Goal: Task Accomplishment & Management: Manage account settings

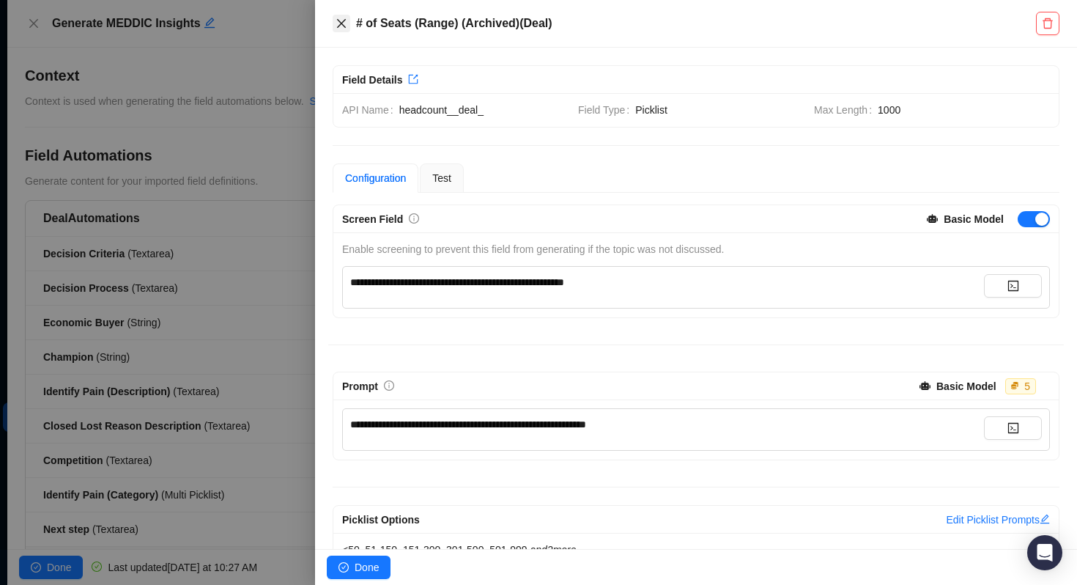
scroll to position [154, 0]
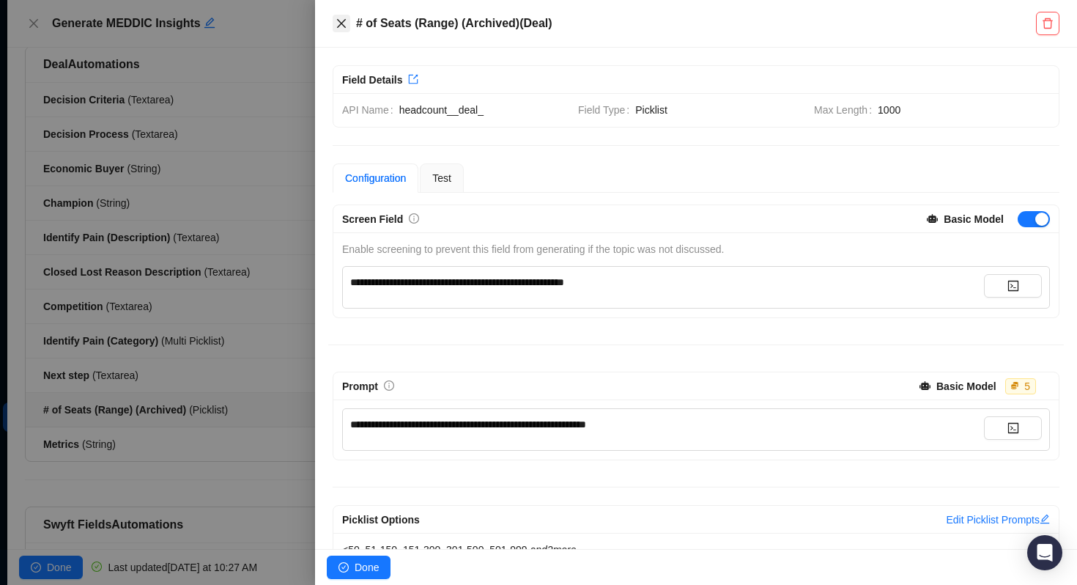
click at [334, 22] on button "Close" at bounding box center [342, 24] width 18 height 18
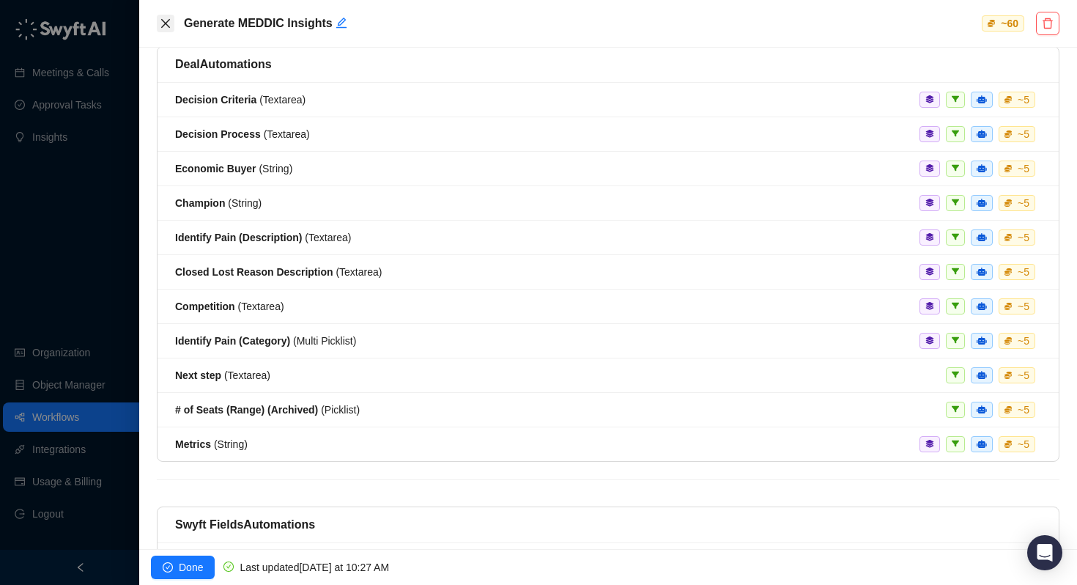
click at [159, 25] on button "Close" at bounding box center [166, 24] width 18 height 18
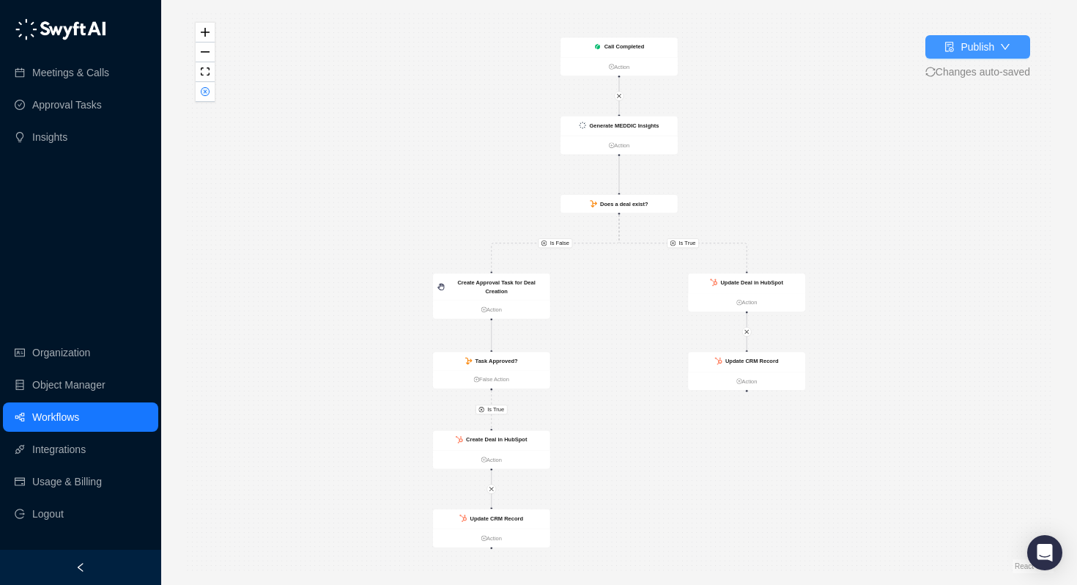
click at [1007, 45] on icon "down" at bounding box center [1005, 47] width 10 height 10
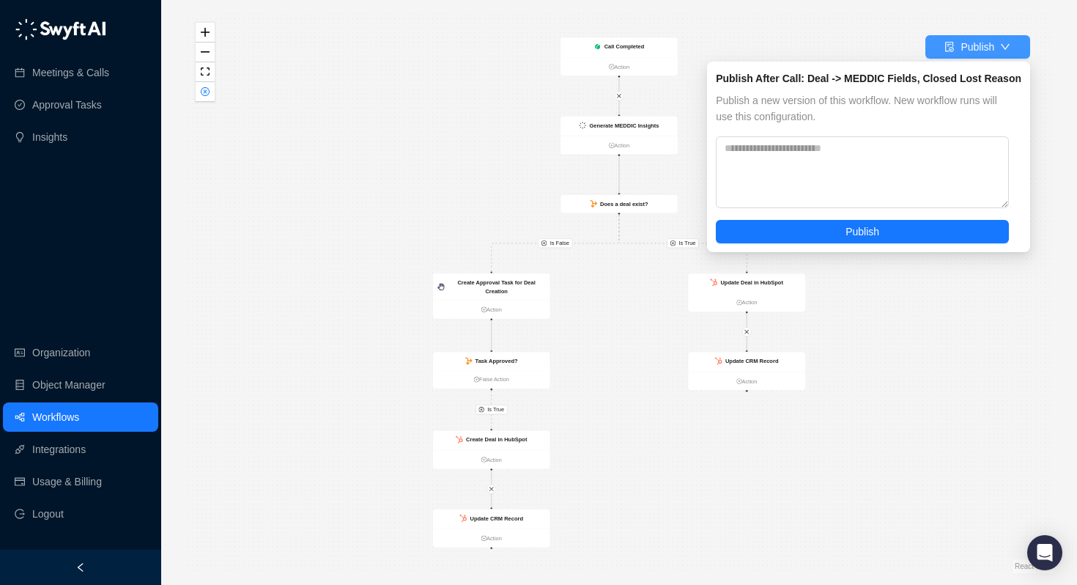
click at [1007, 45] on icon "down" at bounding box center [1005, 47] width 10 height 10
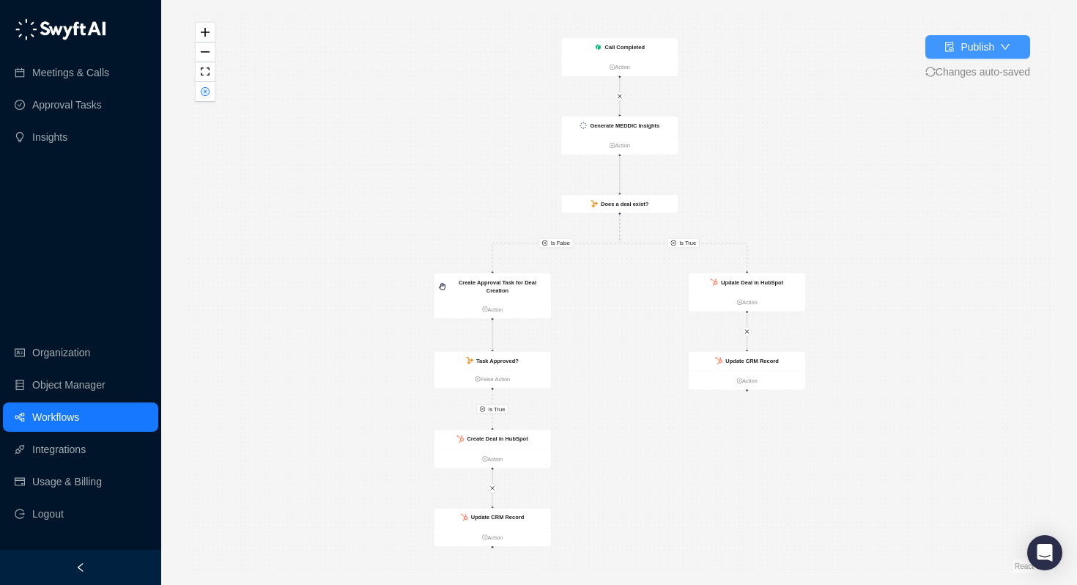
click at [1006, 45] on icon "down" at bounding box center [1005, 47] width 10 height 10
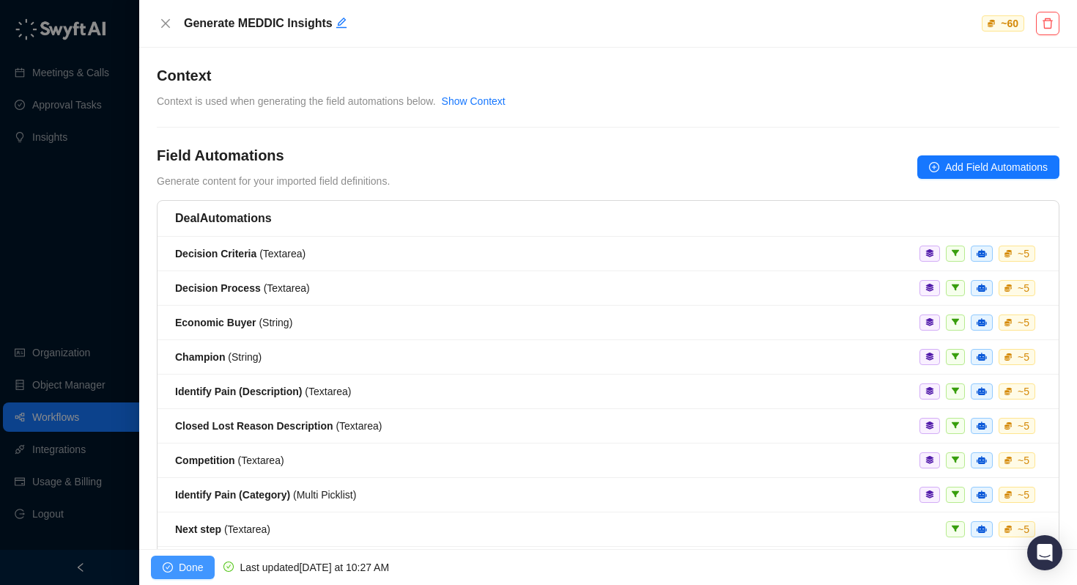
click at [182, 574] on span "Done" at bounding box center [191, 567] width 24 height 16
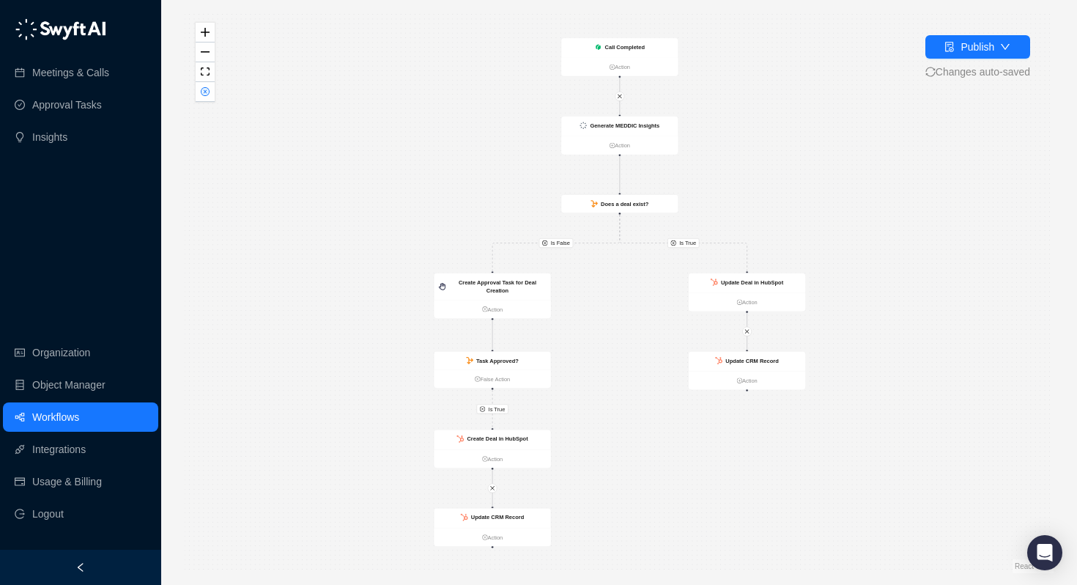
click at [77, 419] on link "Workflows" at bounding box center [55, 416] width 47 height 29
